Goal: Navigation & Orientation: Find specific page/section

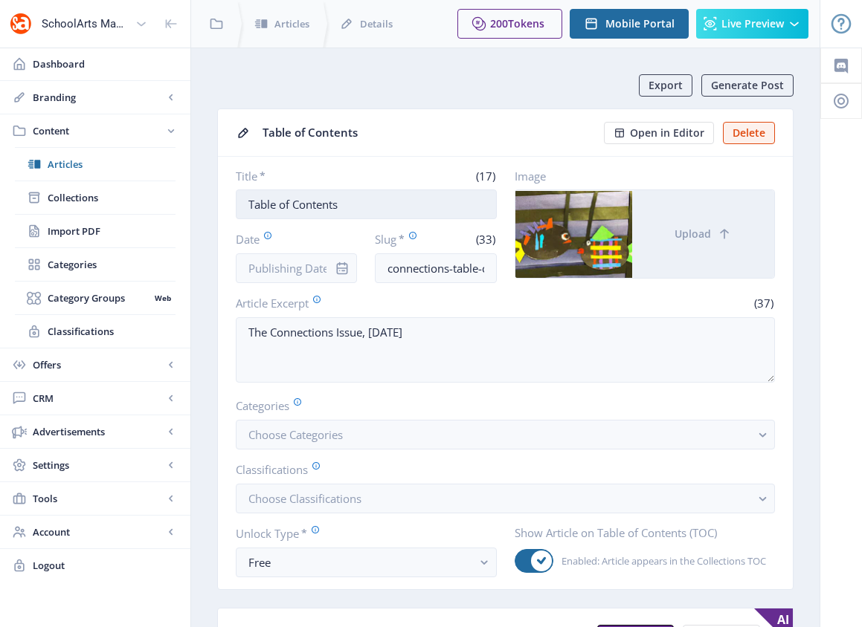
scroll to position [3, 0]
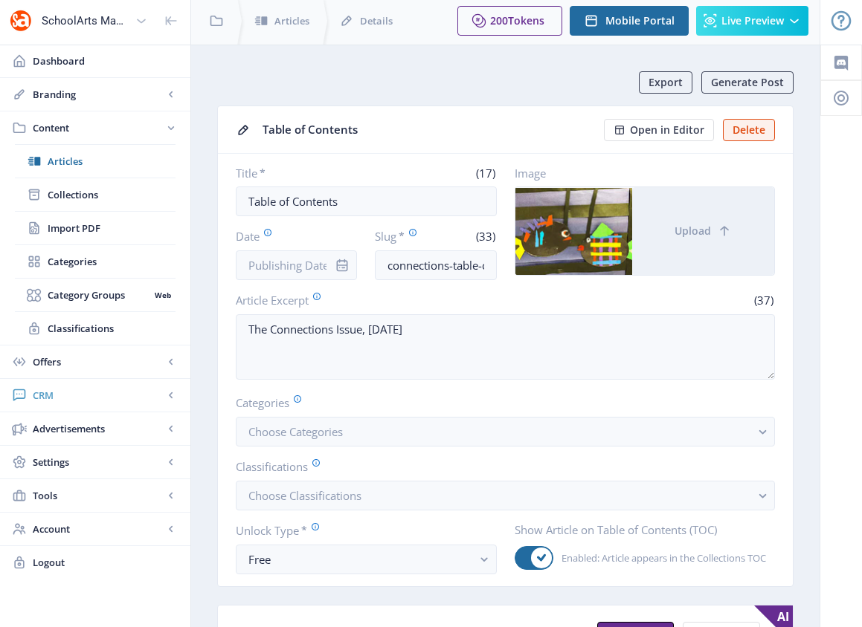
click at [42, 393] on span "CRM" at bounding box center [98, 395] width 131 height 15
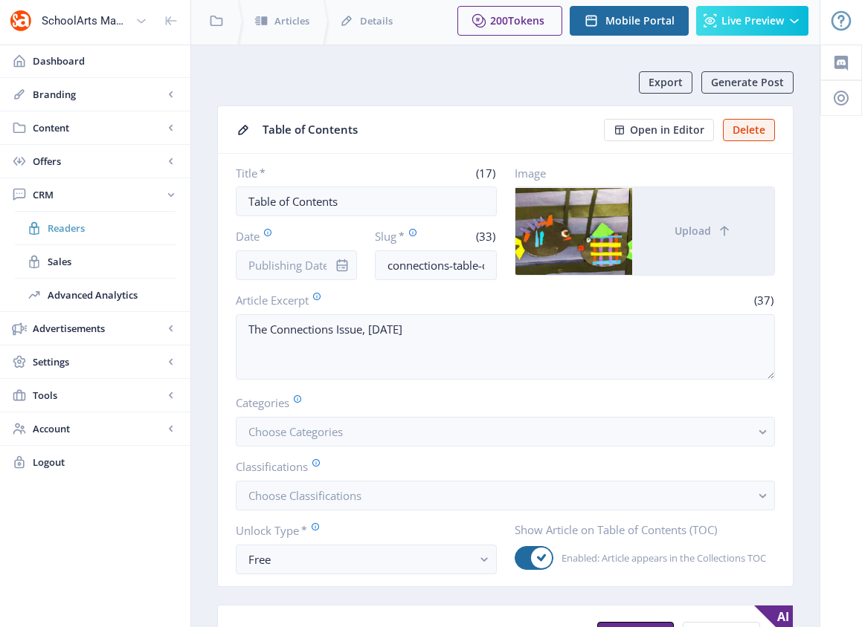
click at [69, 233] on span "Readers" at bounding box center [112, 228] width 128 height 15
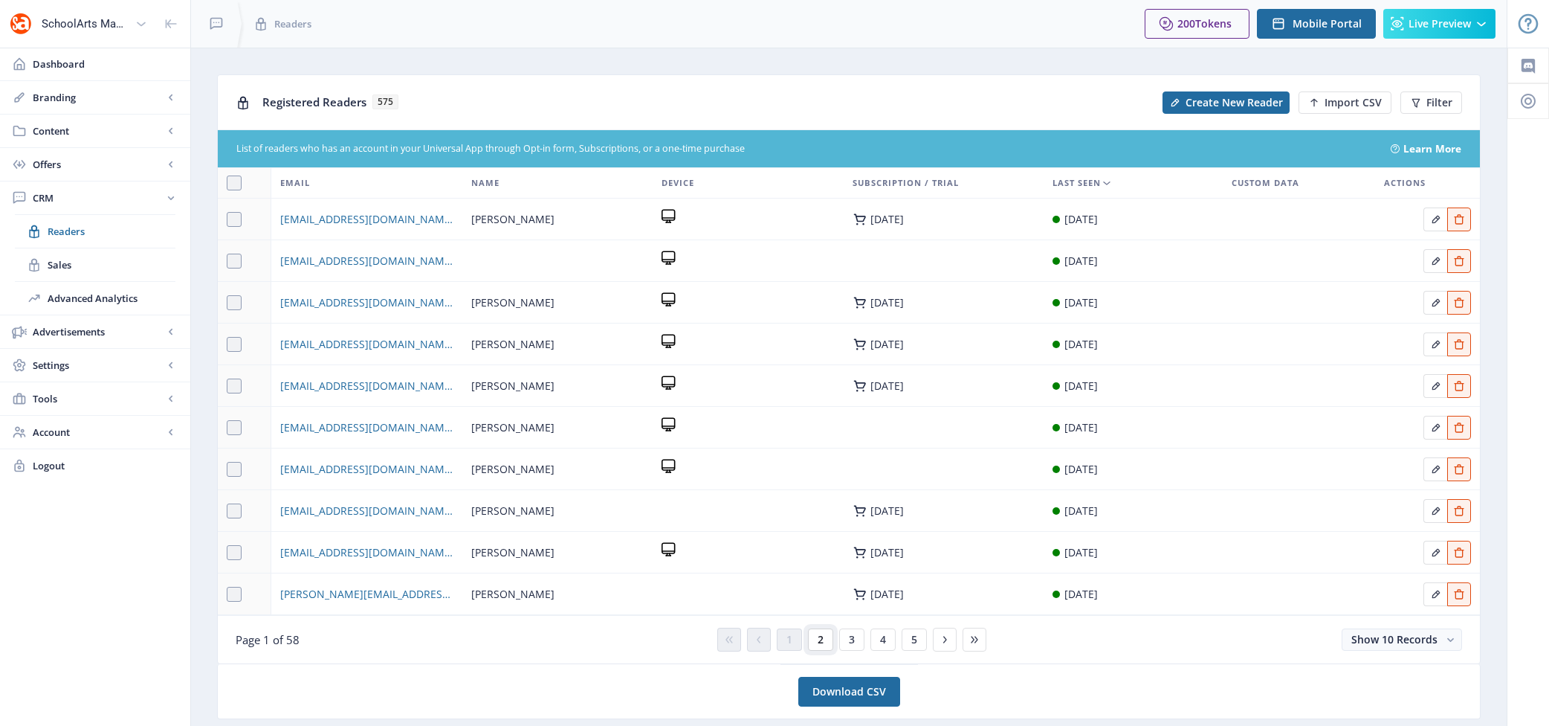
click at [824, 627] on button "2" at bounding box center [820, 639] width 25 height 22
click at [861, 627] on icon at bounding box center [945, 639] width 12 height 12
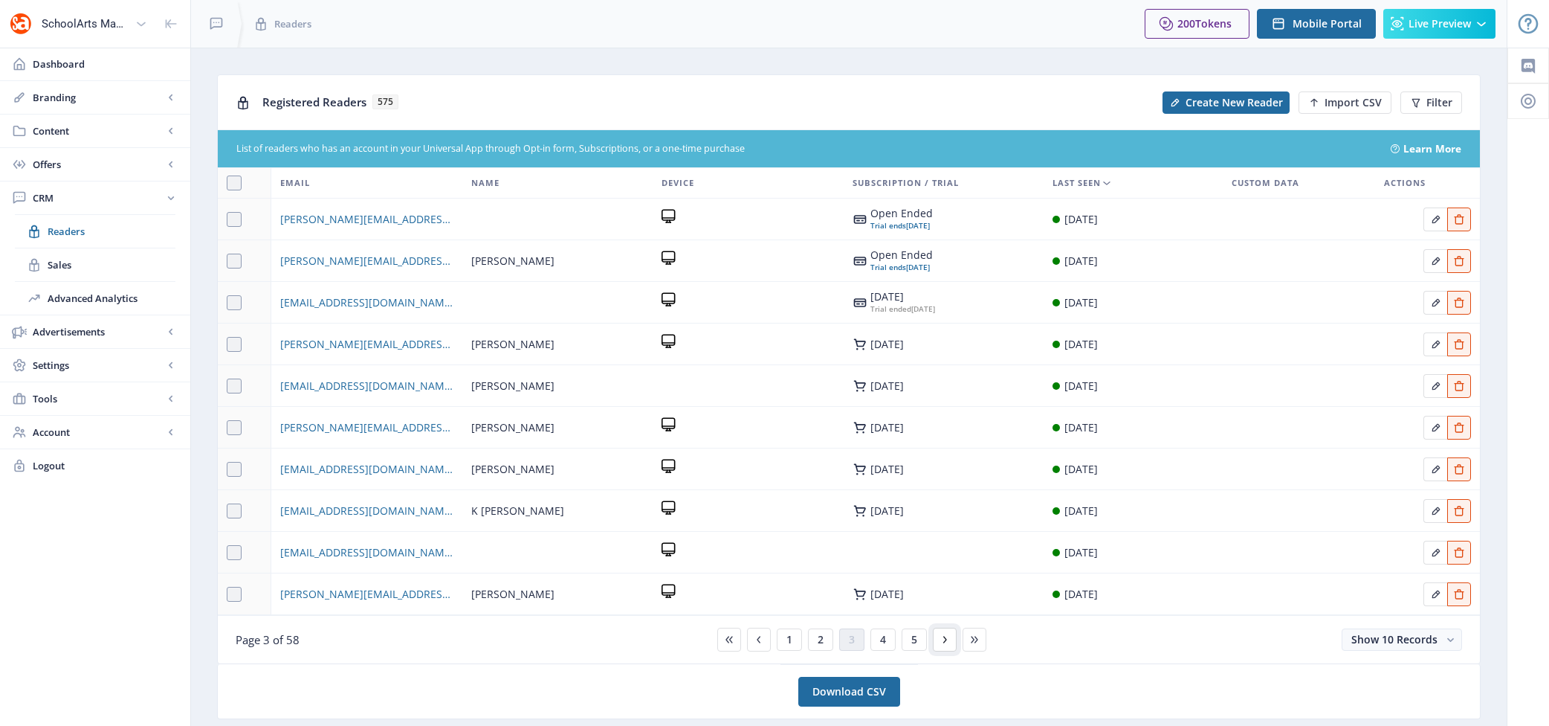
click at [861, 627] on icon at bounding box center [945, 639] width 12 height 12
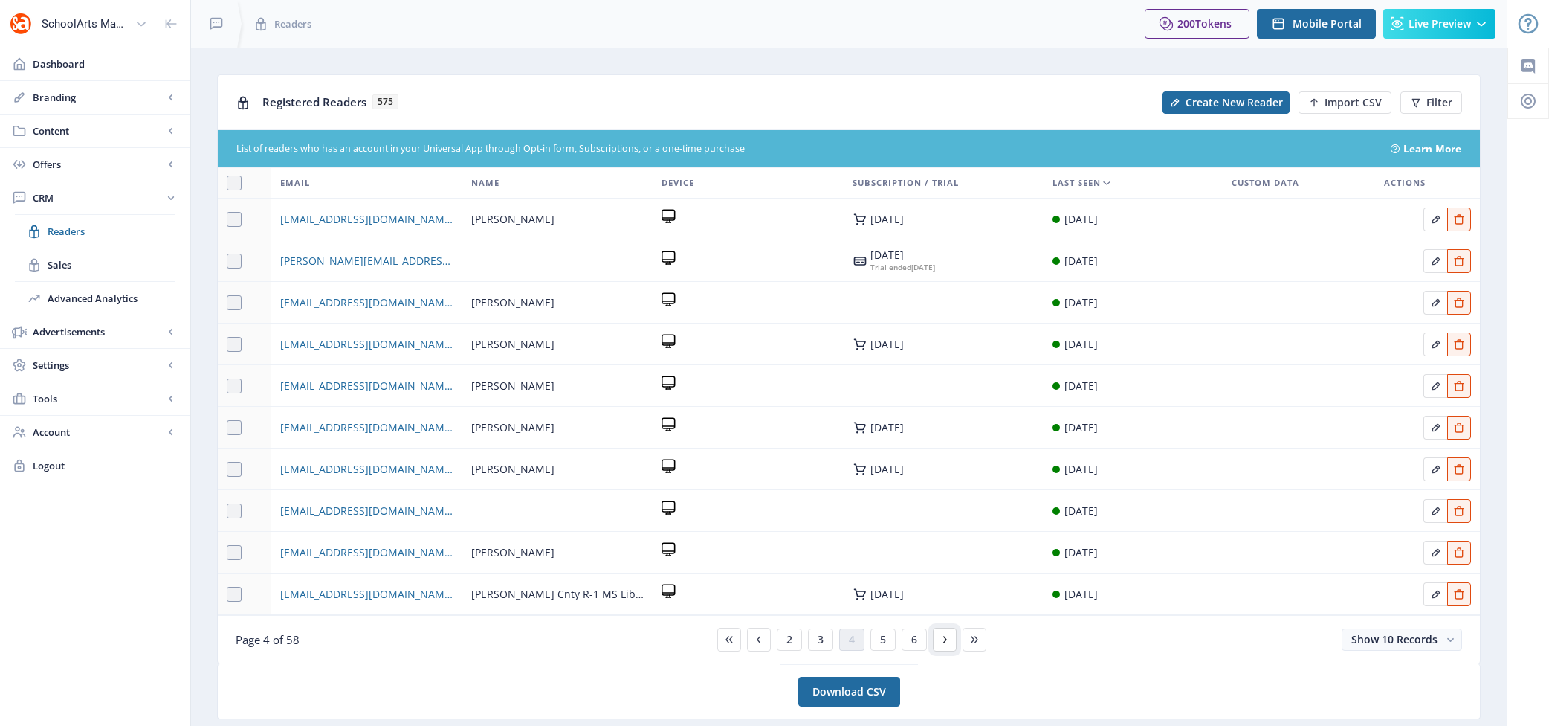
click at [861, 627] on icon at bounding box center [945, 639] width 12 height 12
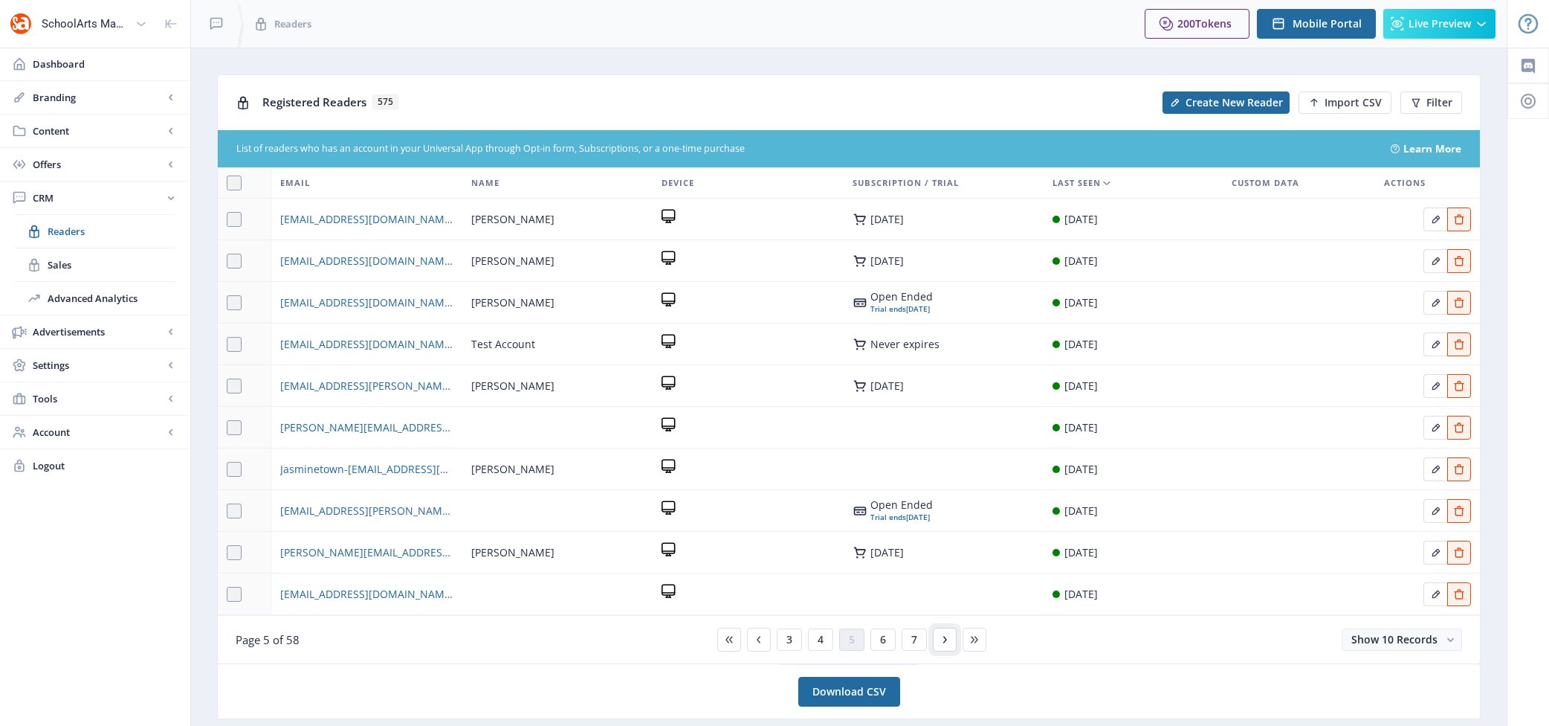
click at [861, 627] on icon at bounding box center [945, 639] width 12 height 12
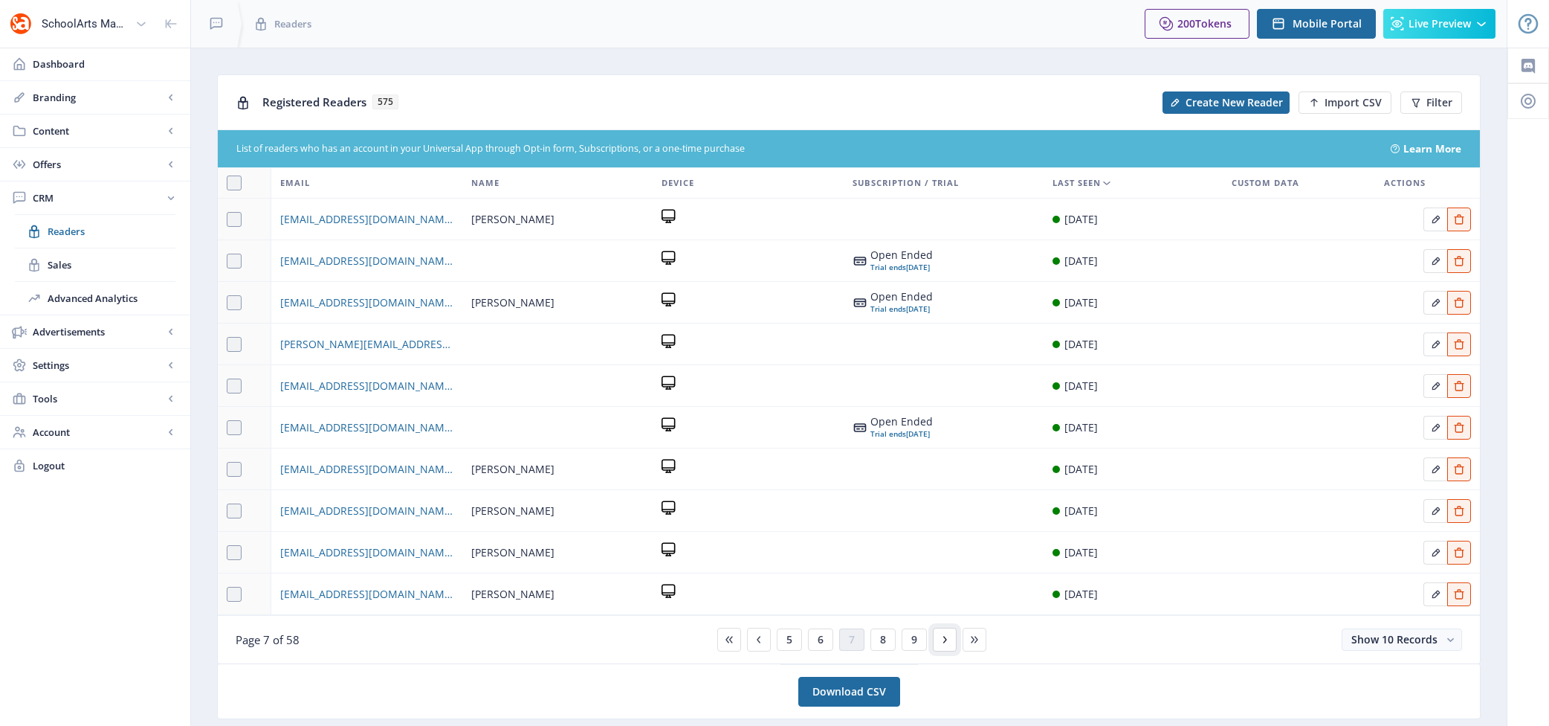
click at [861, 627] on icon at bounding box center [945, 639] width 12 height 12
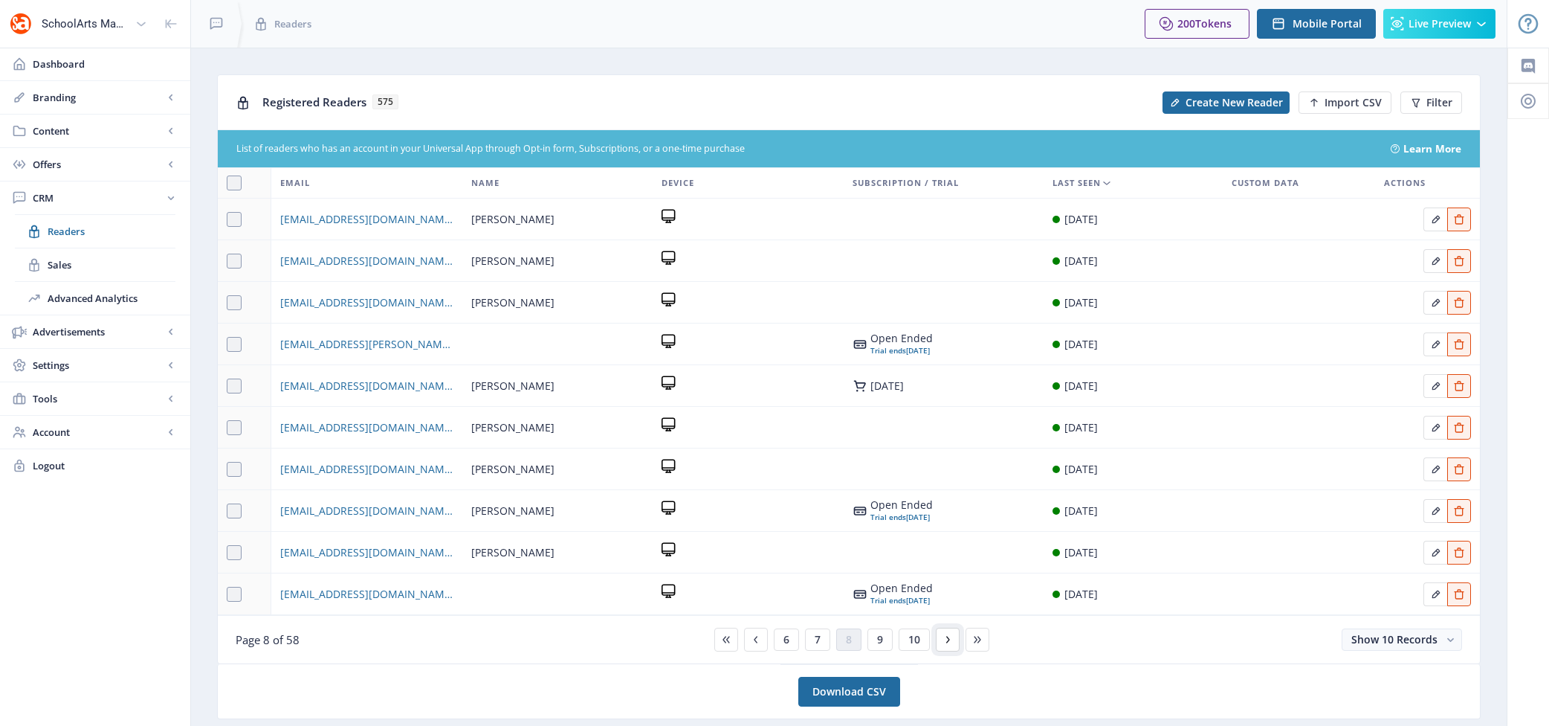
click at [861, 627] on icon at bounding box center [948, 639] width 12 height 12
click at [861, 627] on icon at bounding box center [951, 639] width 12 height 12
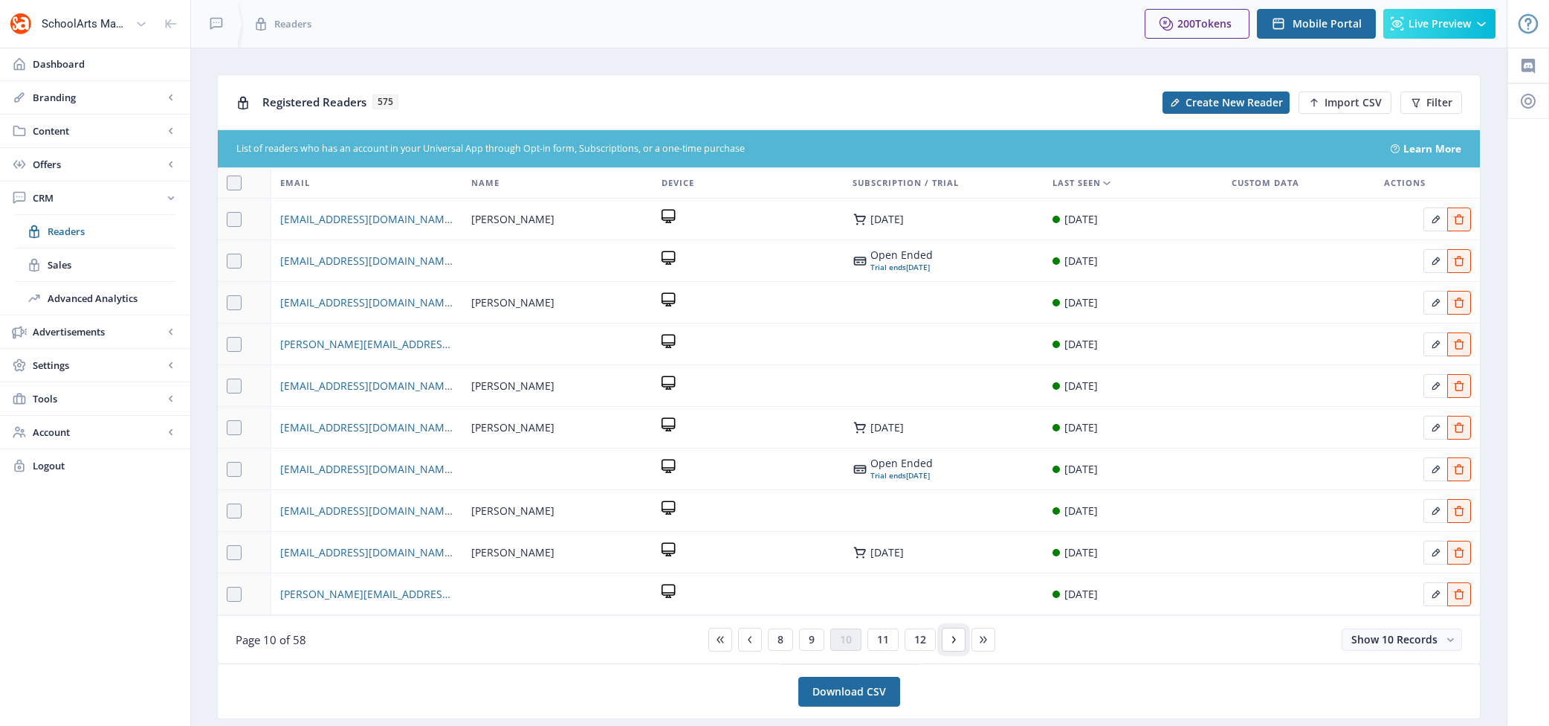
click at [861, 627] on button at bounding box center [954, 639] width 24 height 24
click at [861, 627] on button at bounding box center [957, 639] width 24 height 24
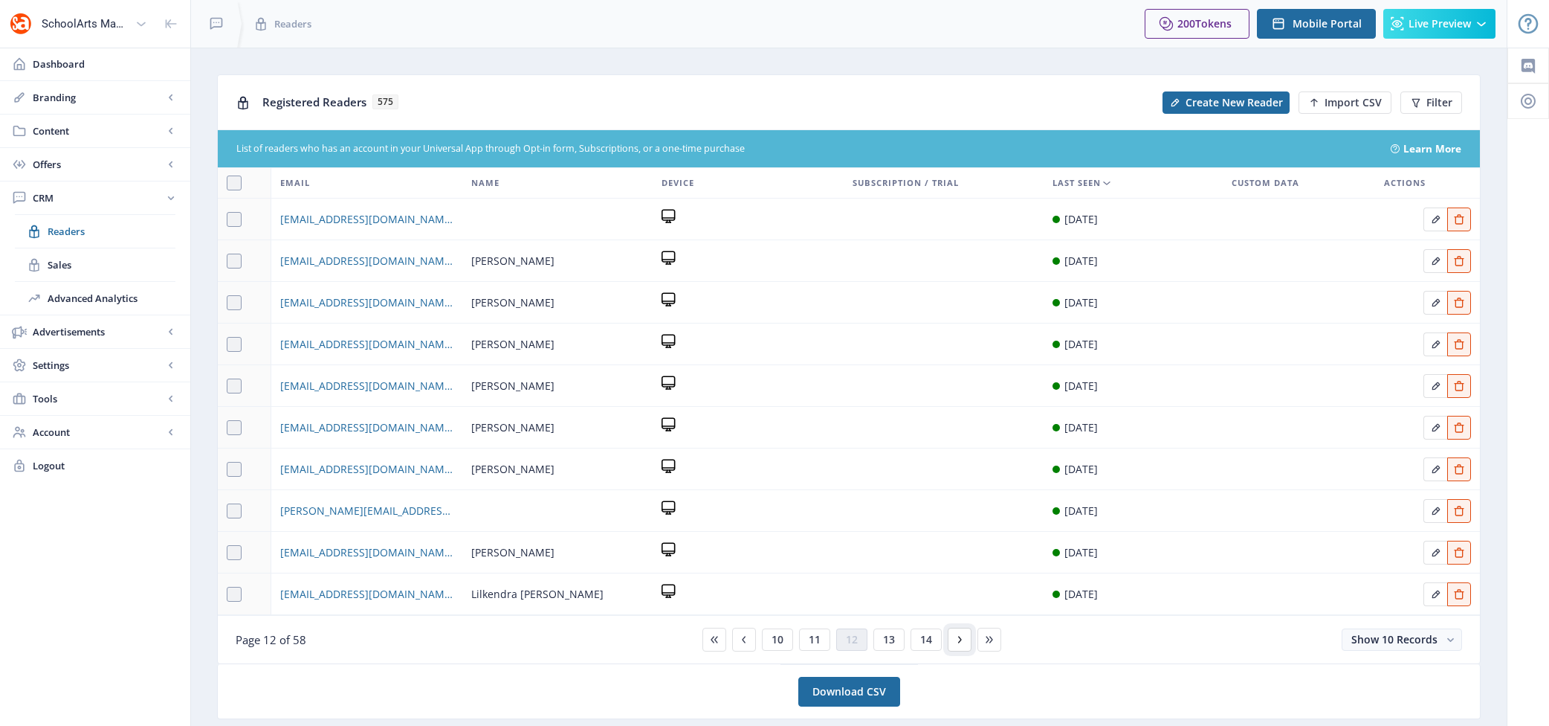
click at [861, 627] on icon at bounding box center [960, 639] width 12 height 12
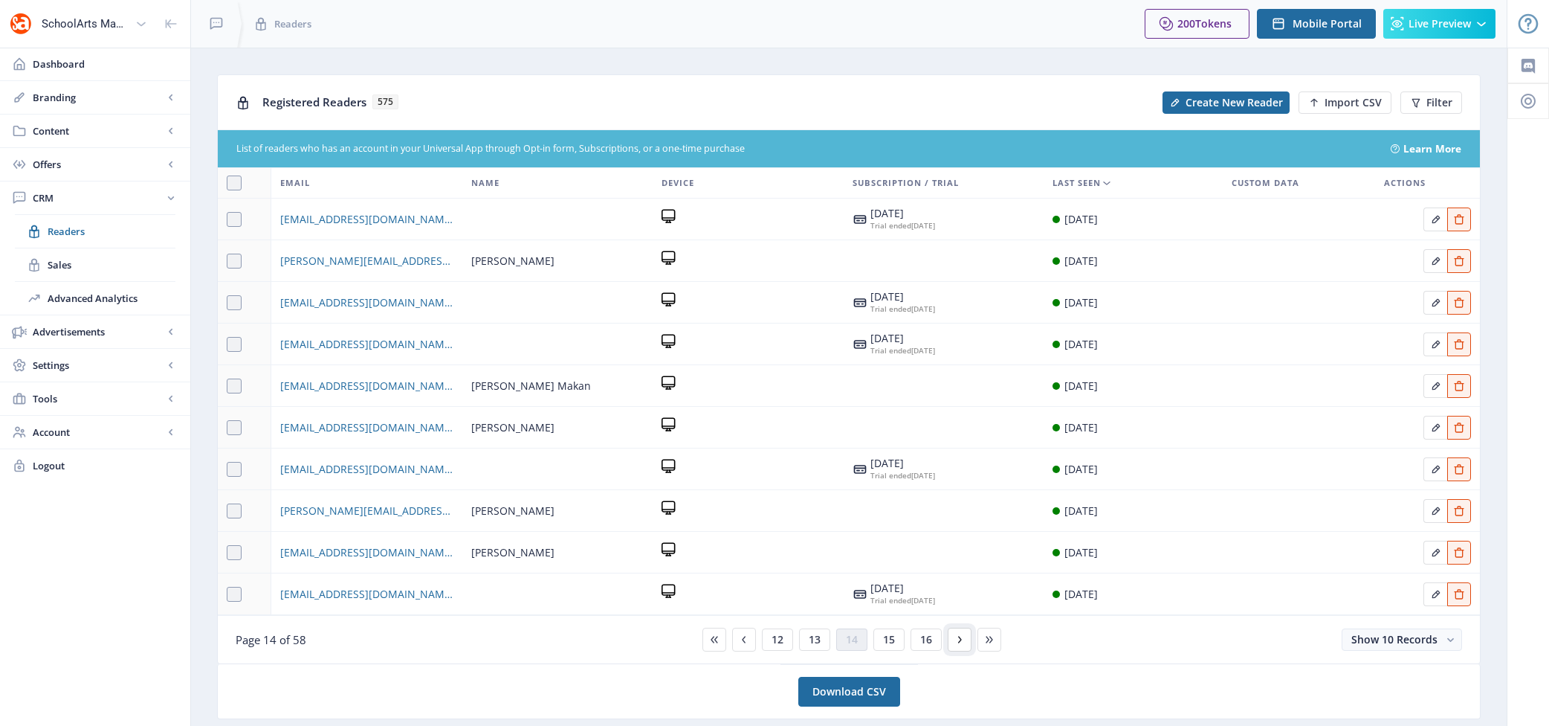
click at [861, 627] on icon at bounding box center [960, 639] width 12 height 12
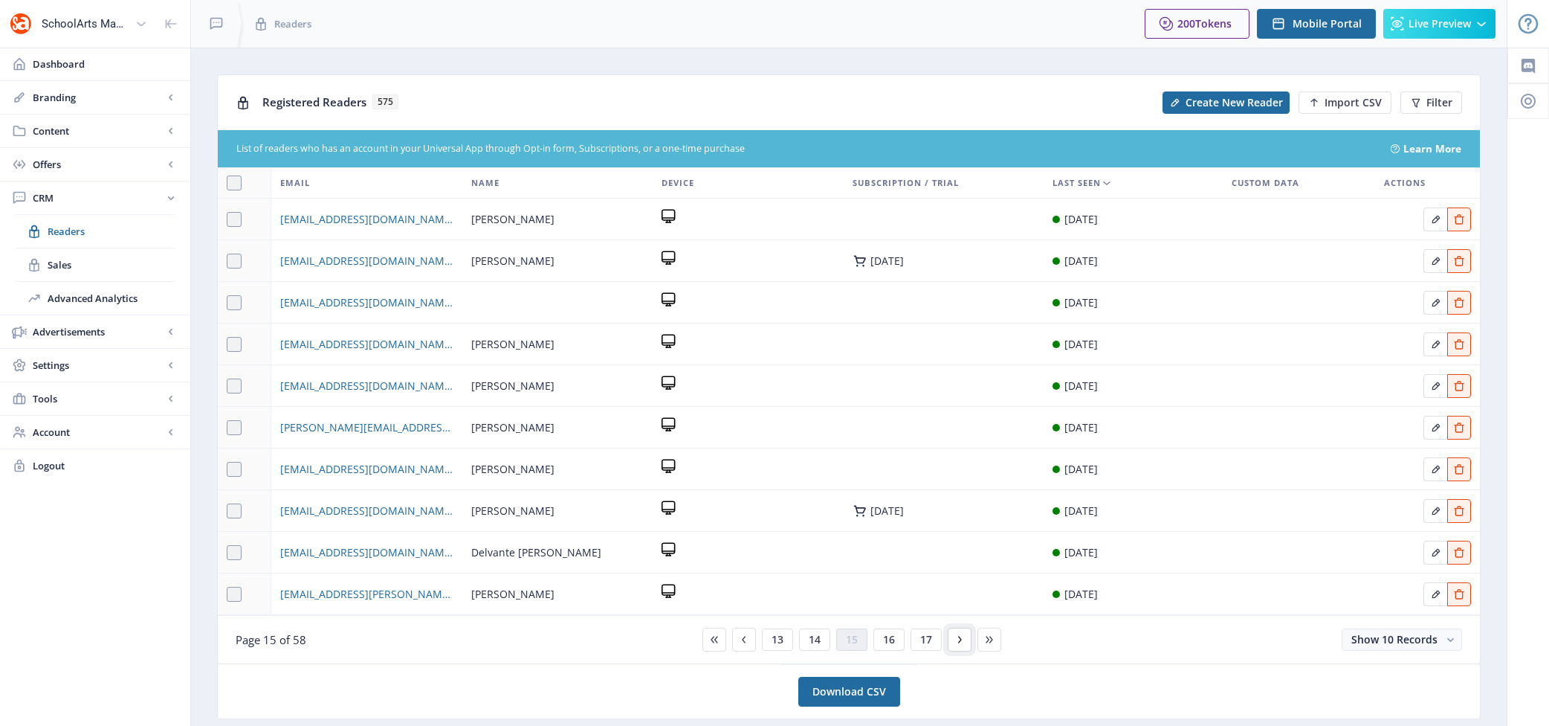
click at [861, 627] on icon at bounding box center [960, 639] width 12 height 12
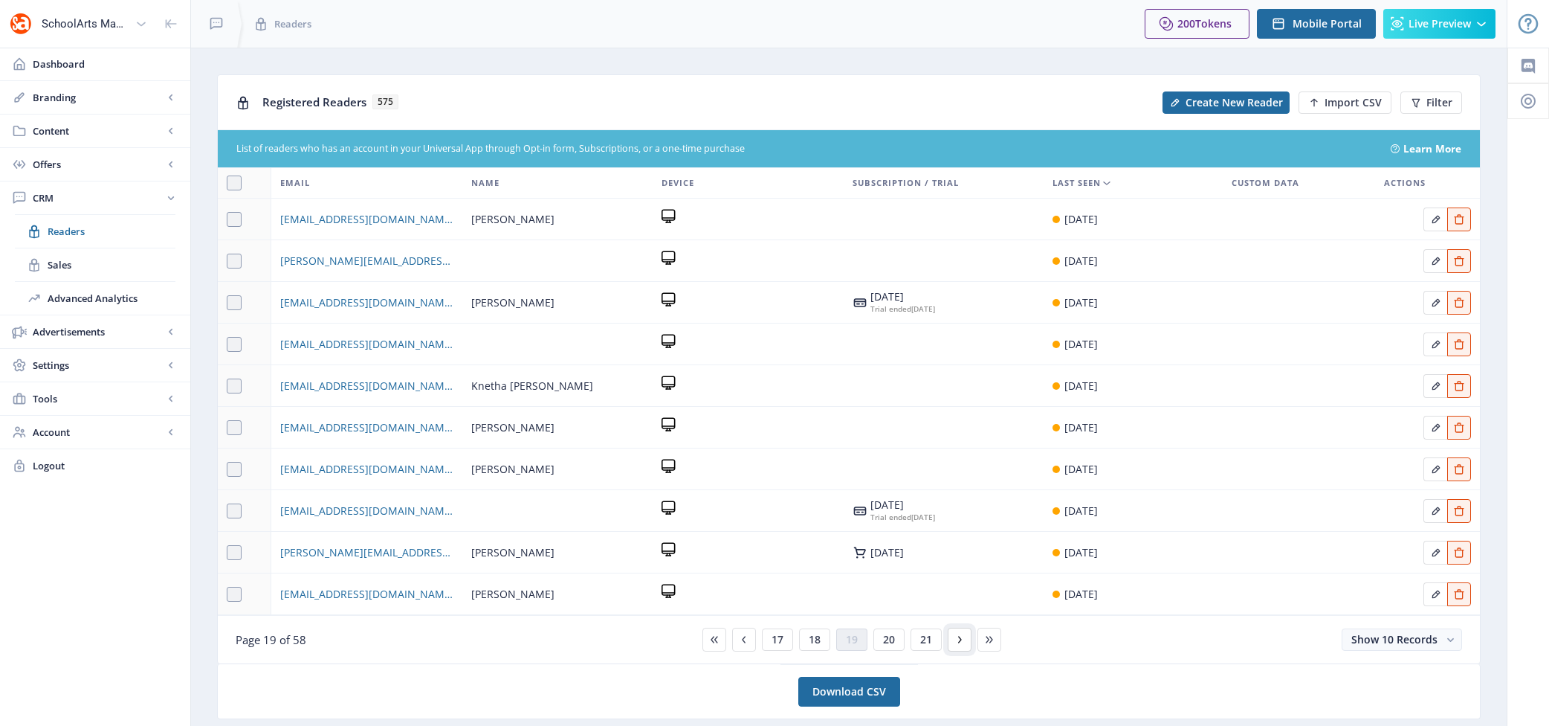
click at [861, 627] on icon at bounding box center [960, 639] width 12 height 12
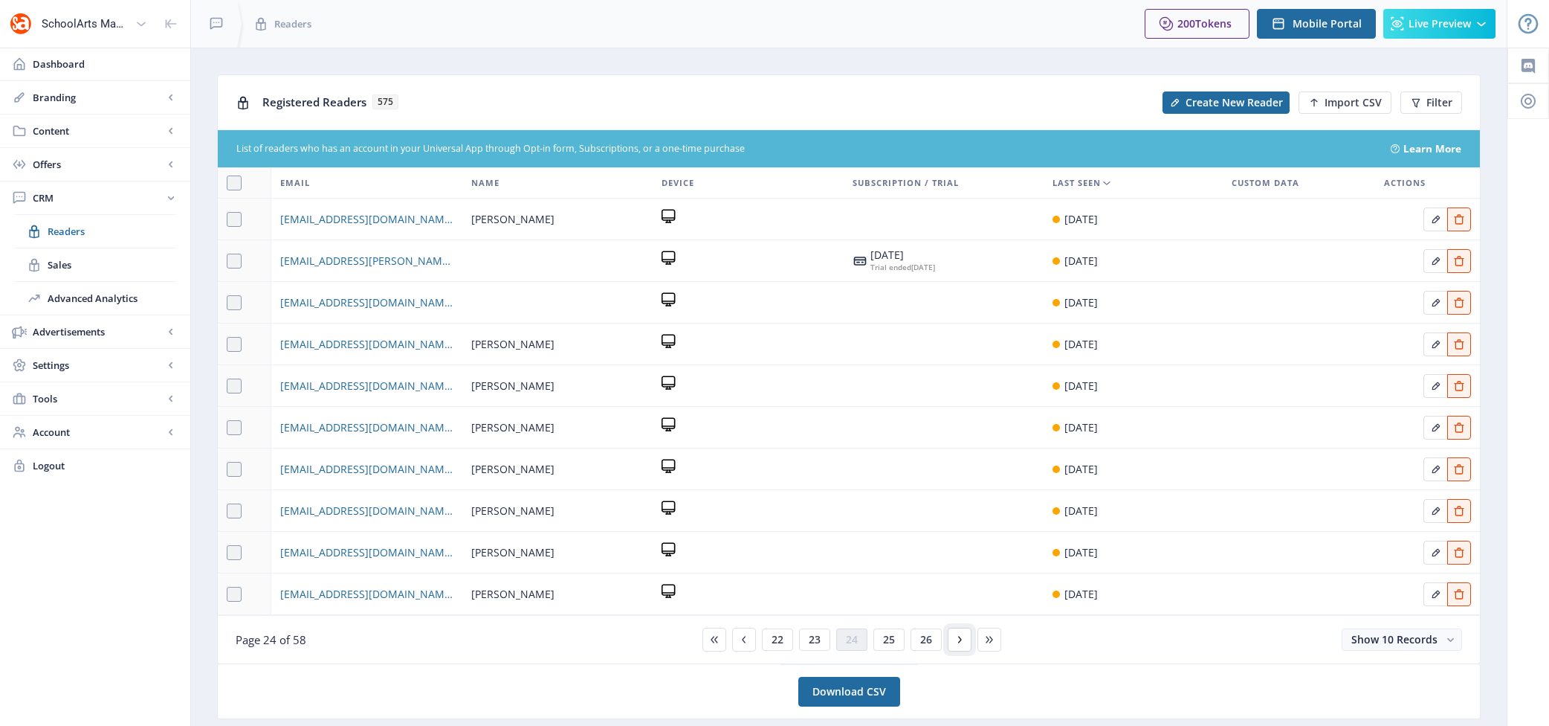
click at [861, 627] on icon at bounding box center [960, 639] width 12 height 12
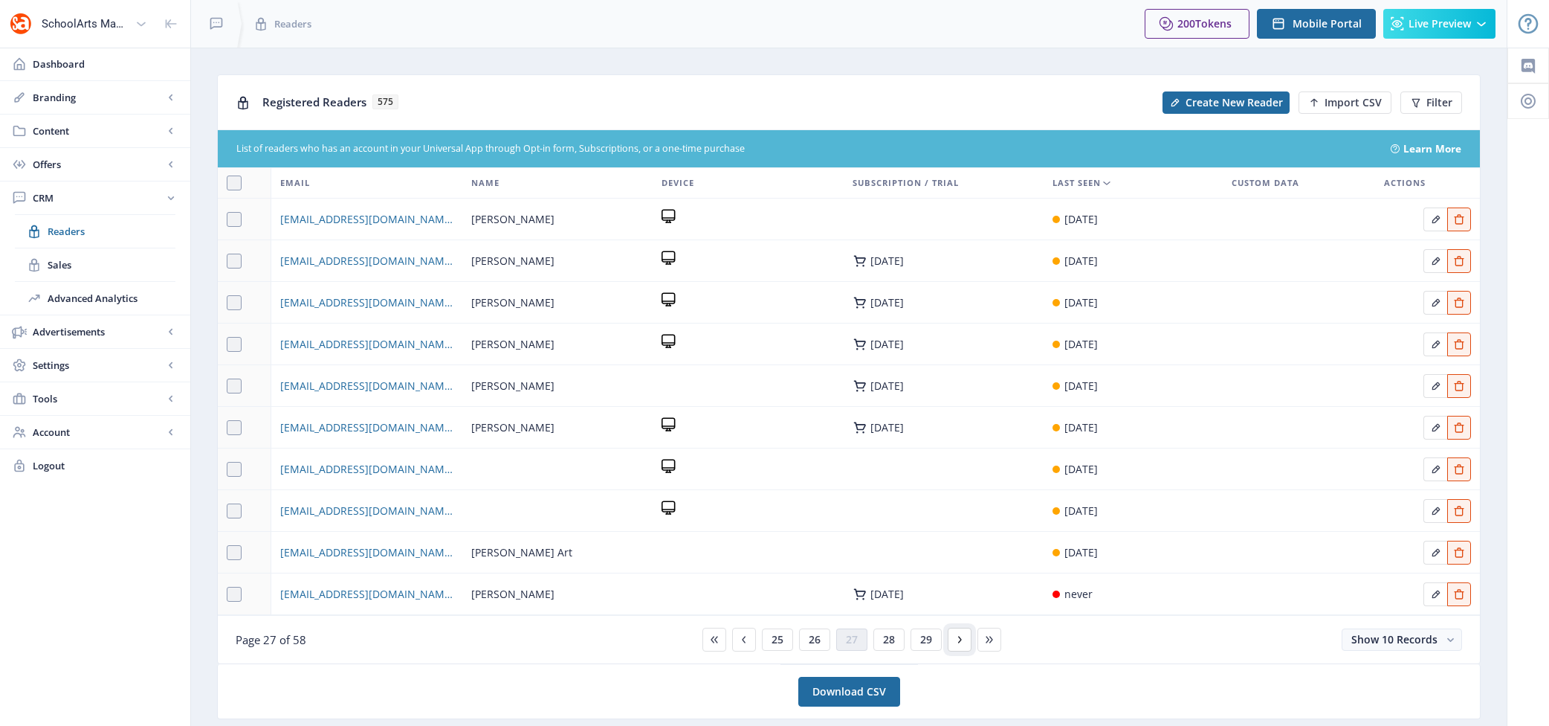
click at [861, 627] on icon at bounding box center [960, 639] width 12 height 12
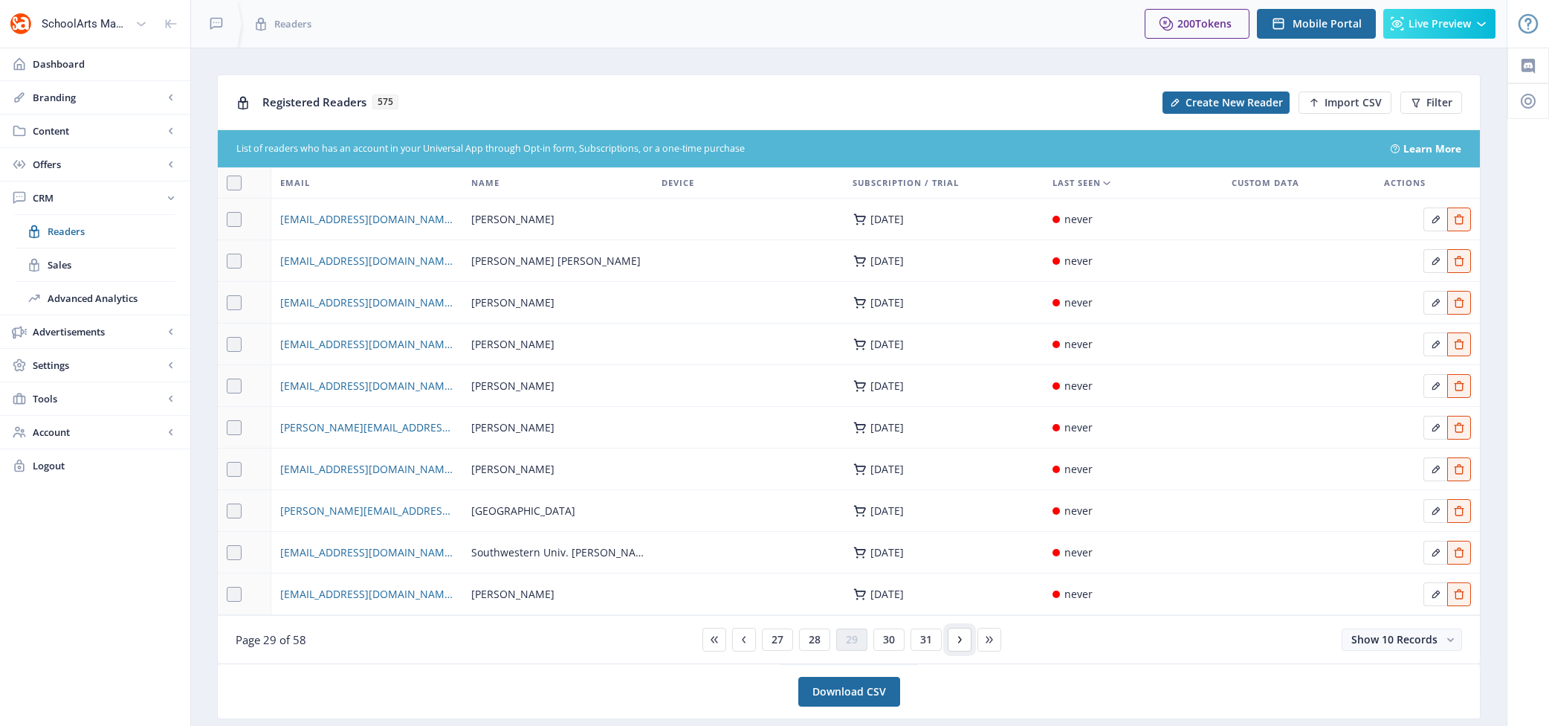
click at [861, 627] on icon at bounding box center [960, 639] width 12 height 12
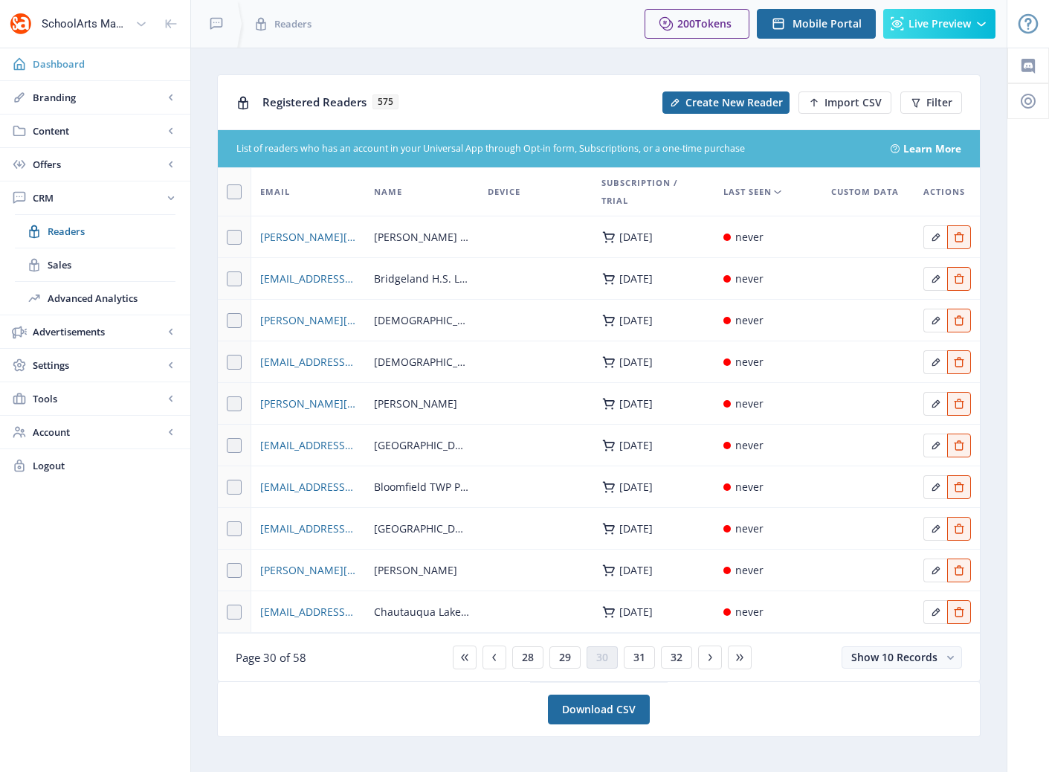
click at [70, 62] on span "Dashboard" at bounding box center [106, 64] width 146 height 15
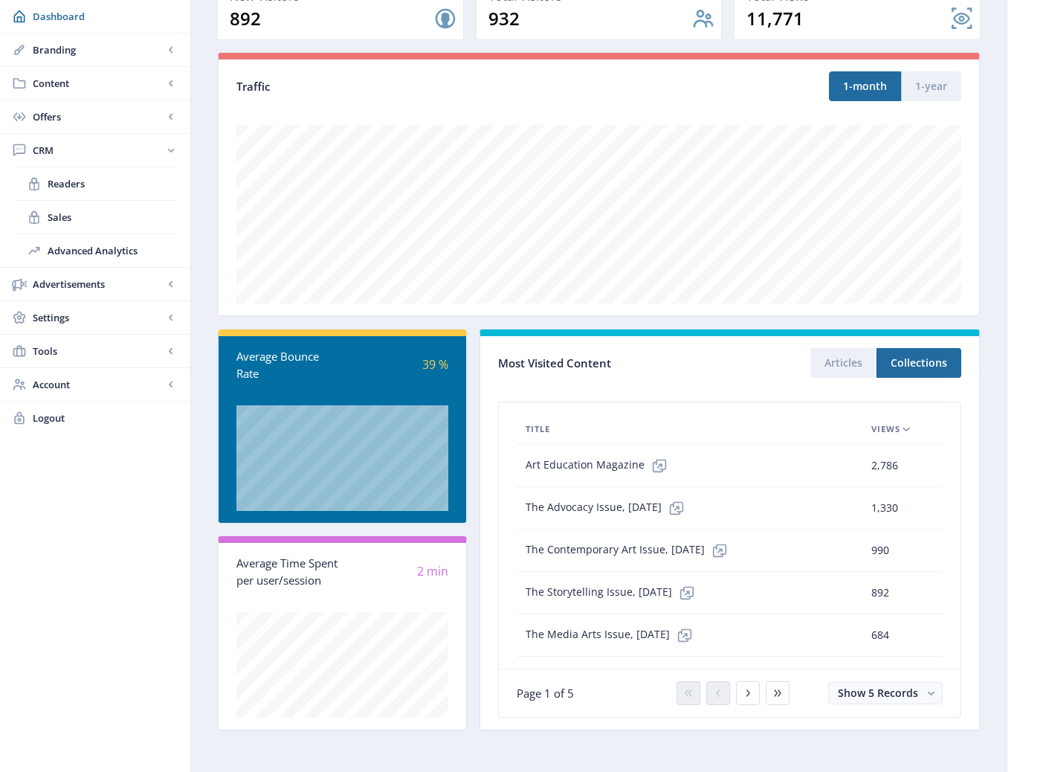
scroll to position [136, 0]
click at [264, 356] on div "Average Bounce Rate" at bounding box center [289, 363] width 106 height 33
click at [861, 427] on span "Views" at bounding box center [885, 428] width 29 height 18
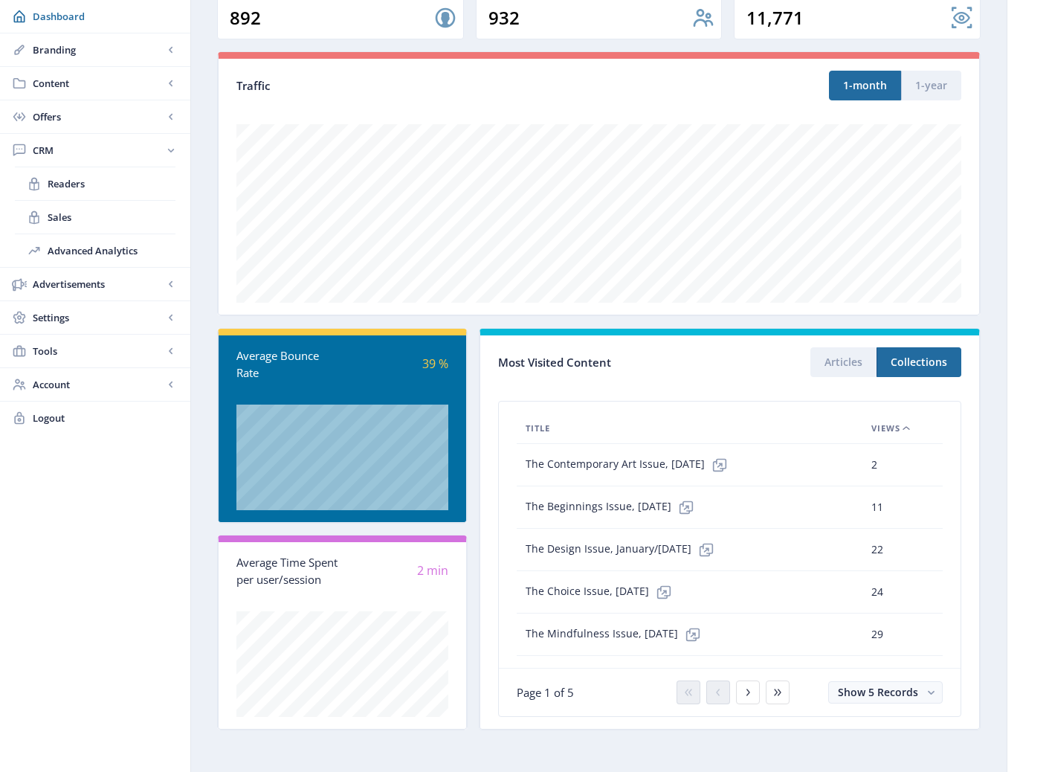
click at [861, 427] on span "Views" at bounding box center [885, 428] width 29 height 18
click at [849, 364] on button "Articles" at bounding box center [843, 362] width 66 height 30
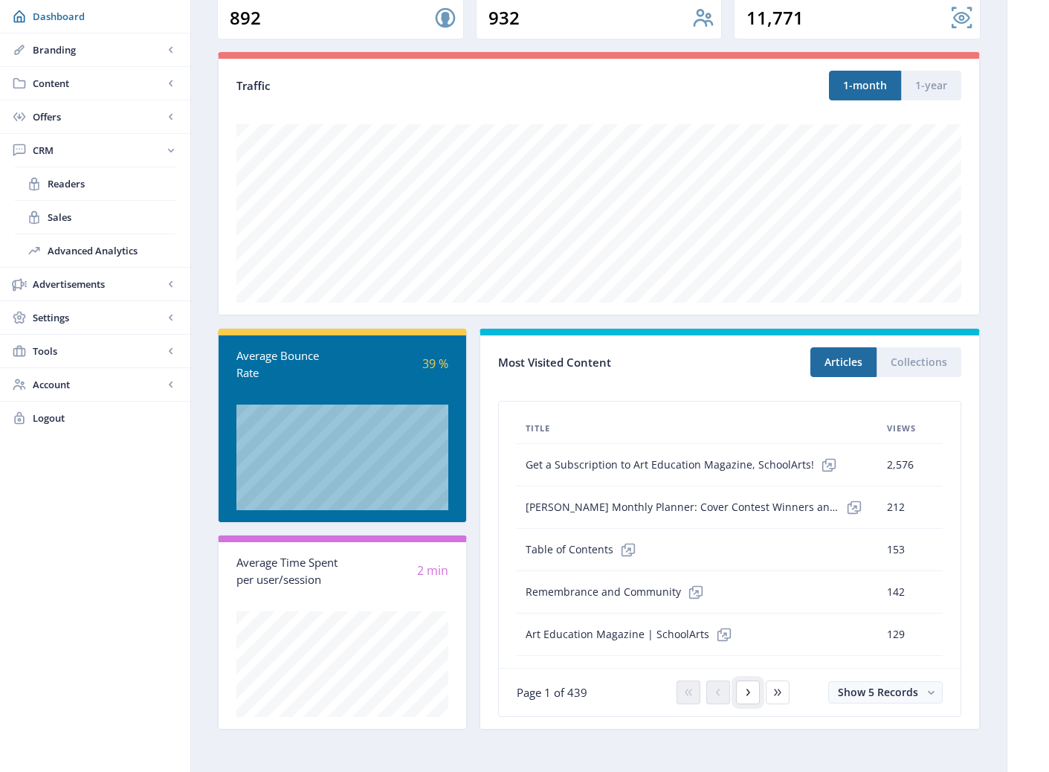
click at [745, 627] on icon at bounding box center [748, 692] width 12 height 12
click at [744, 627] on icon at bounding box center [748, 692] width 12 height 12
click at [745, 627] on icon at bounding box center [748, 692] width 12 height 12
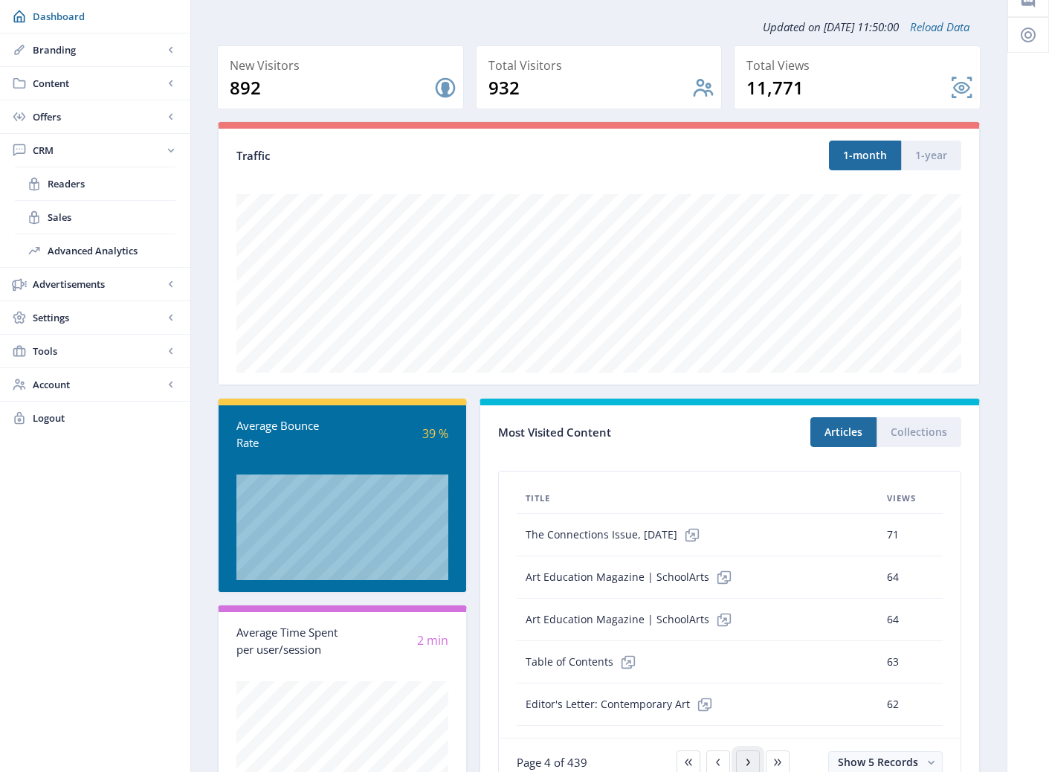
scroll to position [0, 0]
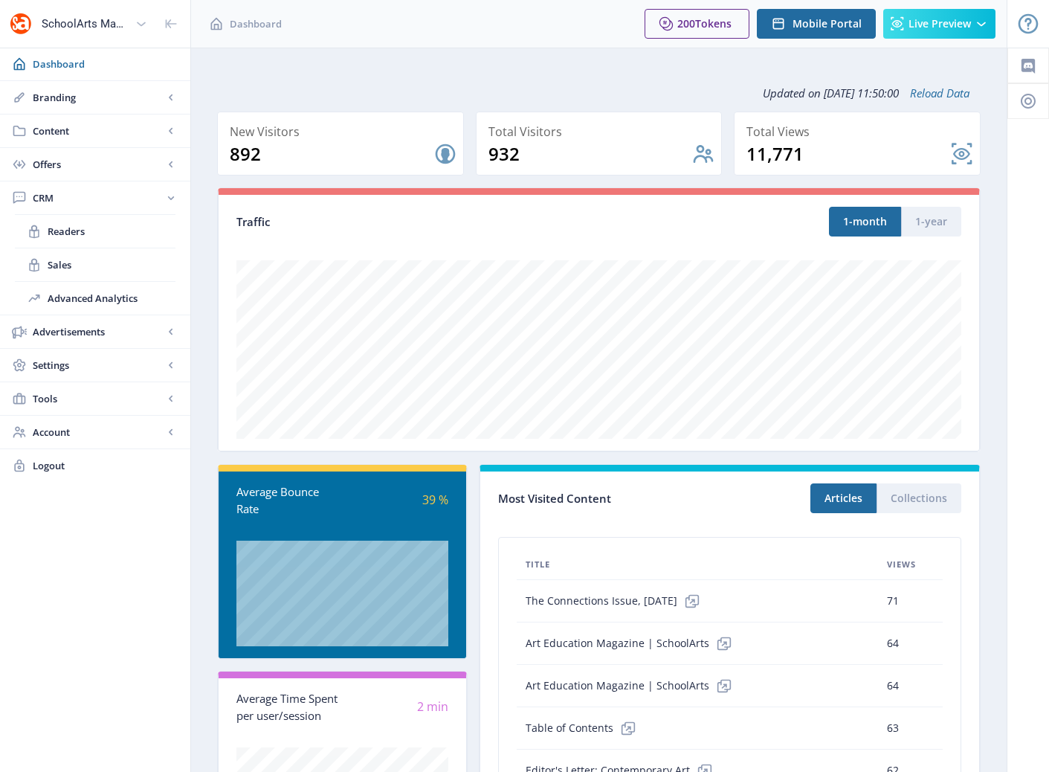
click at [301, 77] on div "Updated on [DATE] 11:50:00 Reload Data" at bounding box center [599, 92] width 764 height 37
